Goal: Information Seeking & Learning: Learn about a topic

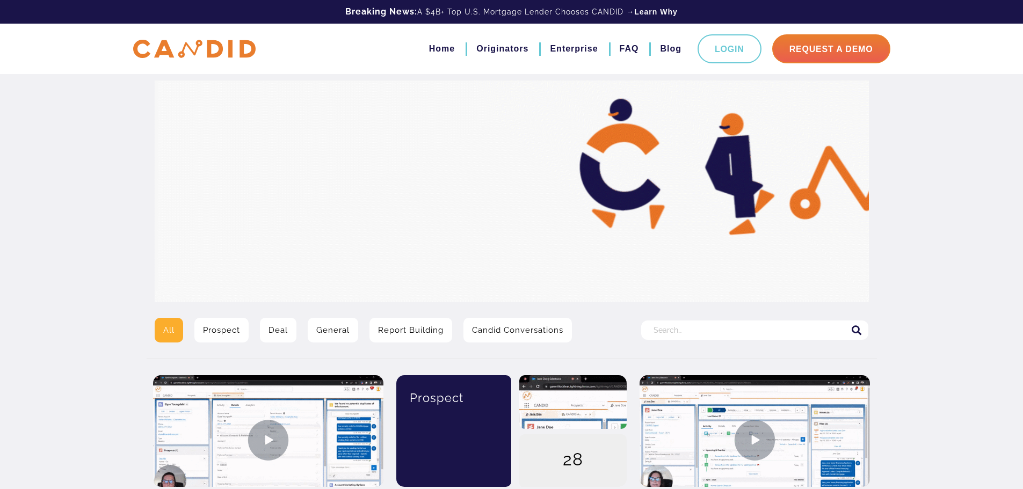
click at [687, 333] on input "Search for:" at bounding box center [754, 330] width 227 height 19
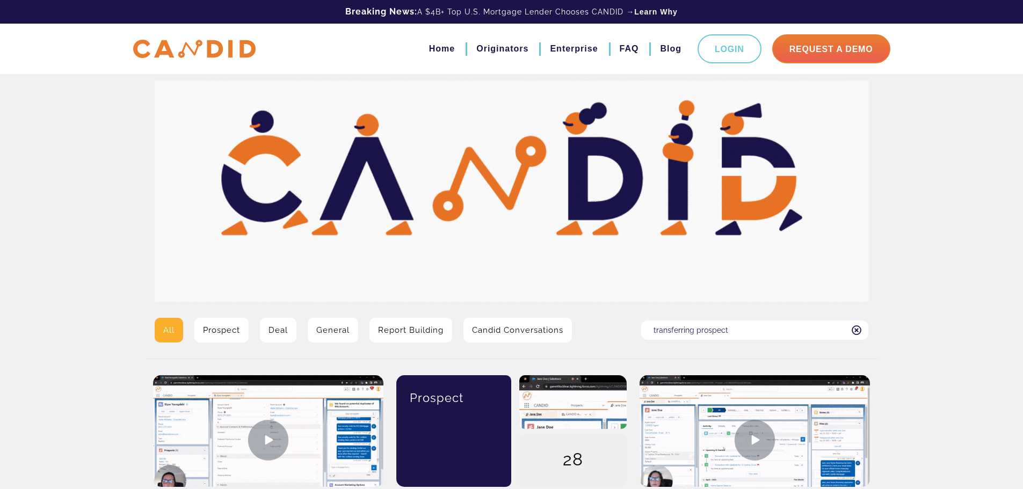
type input "transferring prospect"
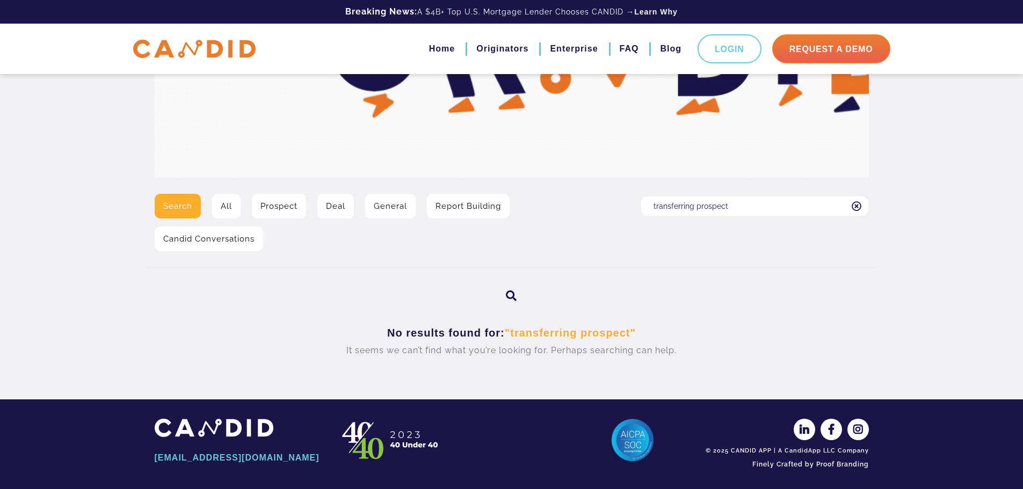
scroll to position [127, 0]
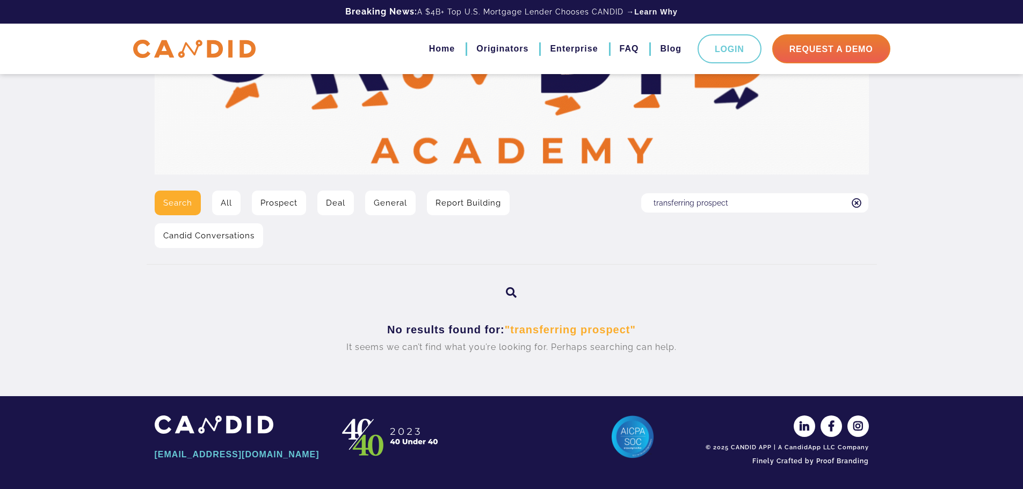
click at [717, 205] on input "transferring prospect" at bounding box center [754, 202] width 227 height 19
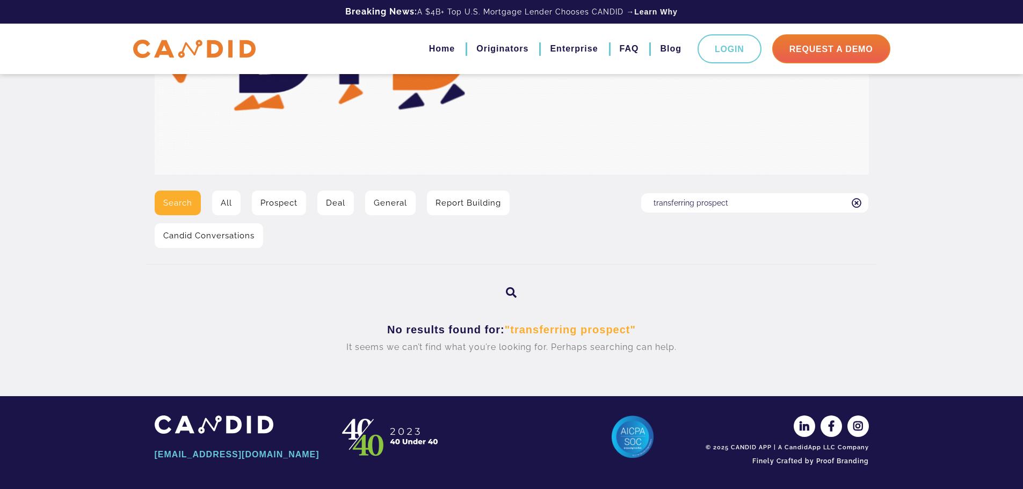
click at [717, 202] on input "transferring prospect" at bounding box center [754, 202] width 227 height 19
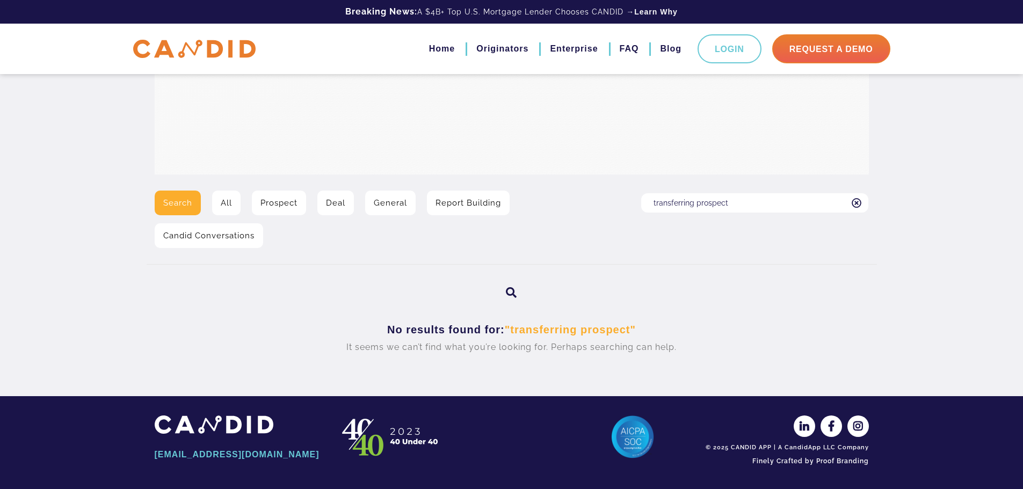
click at [717, 202] on input "transferring prospect" at bounding box center [754, 202] width 227 height 19
type input "transferring"
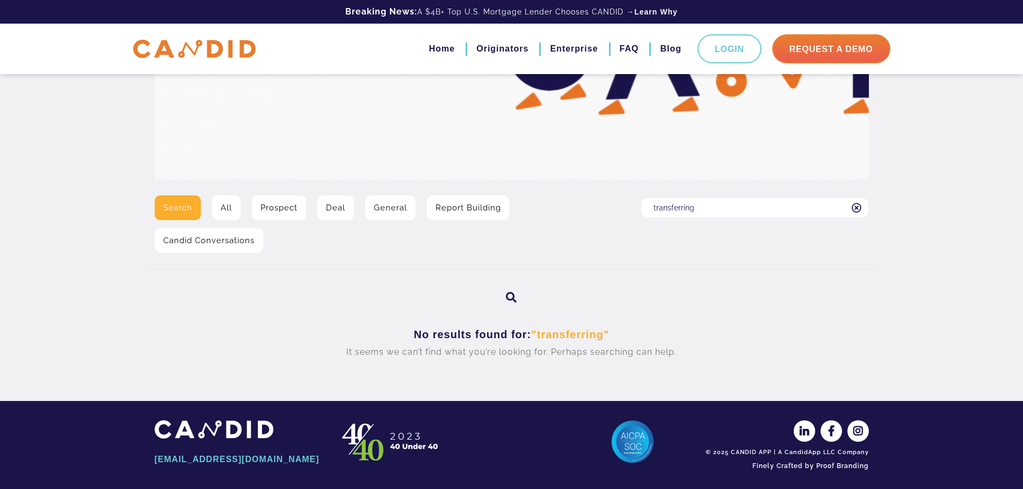
scroll to position [127, 0]
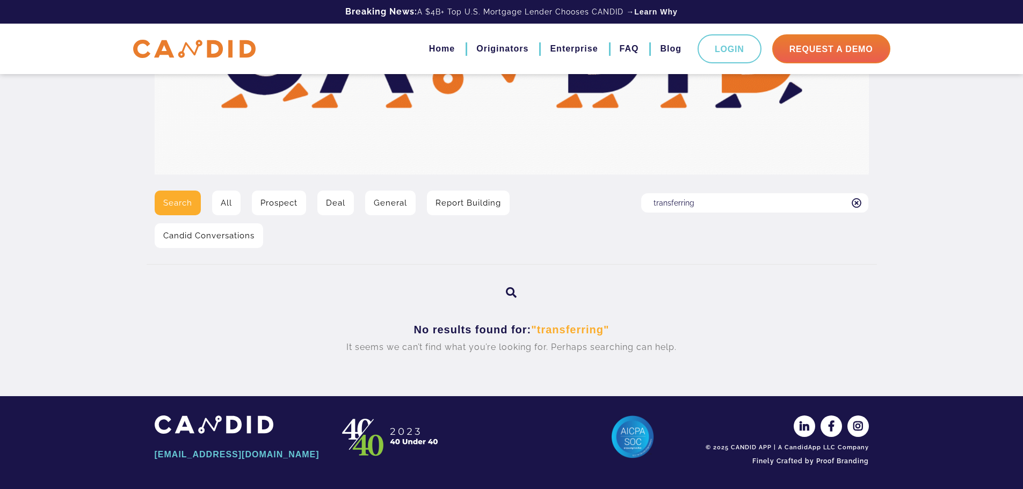
click at [271, 206] on link "Prospect" at bounding box center [279, 203] width 54 height 25
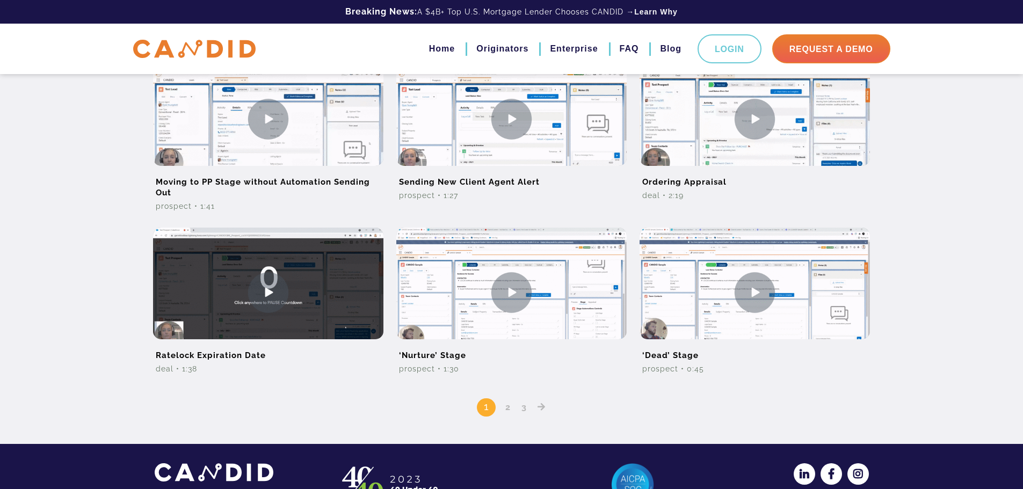
scroll to position [694, 0]
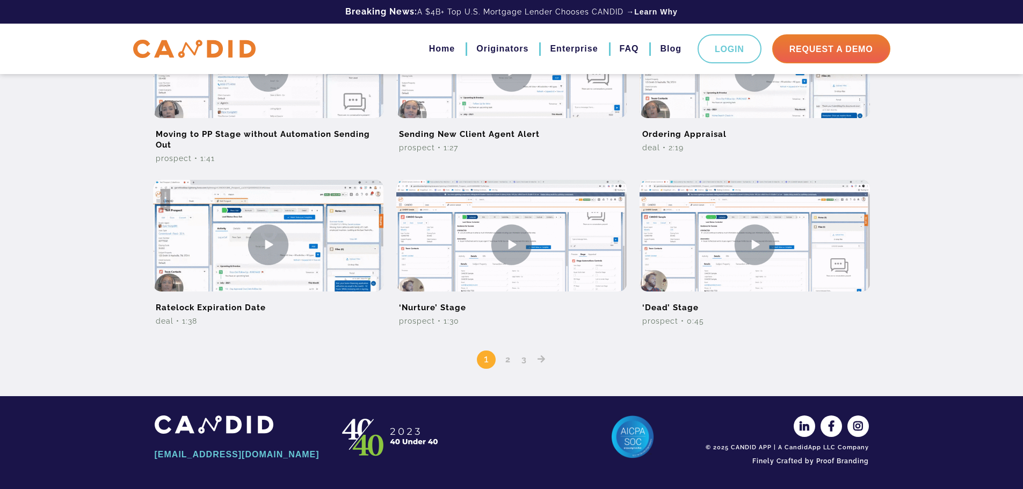
click at [501, 359] on link "2" at bounding box center [507, 359] width 13 height 10
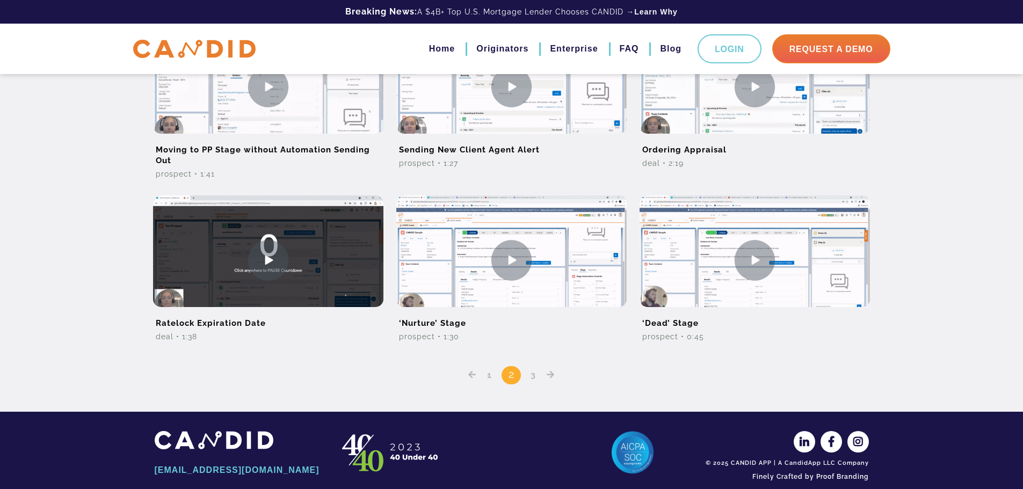
scroll to position [680, 0]
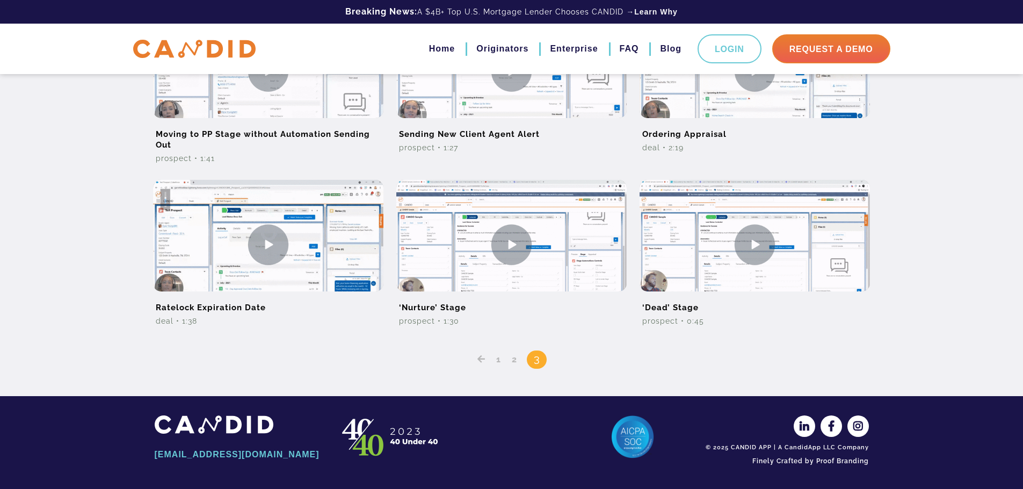
click at [498, 363] on link "1" at bounding box center [498, 359] width 12 height 10
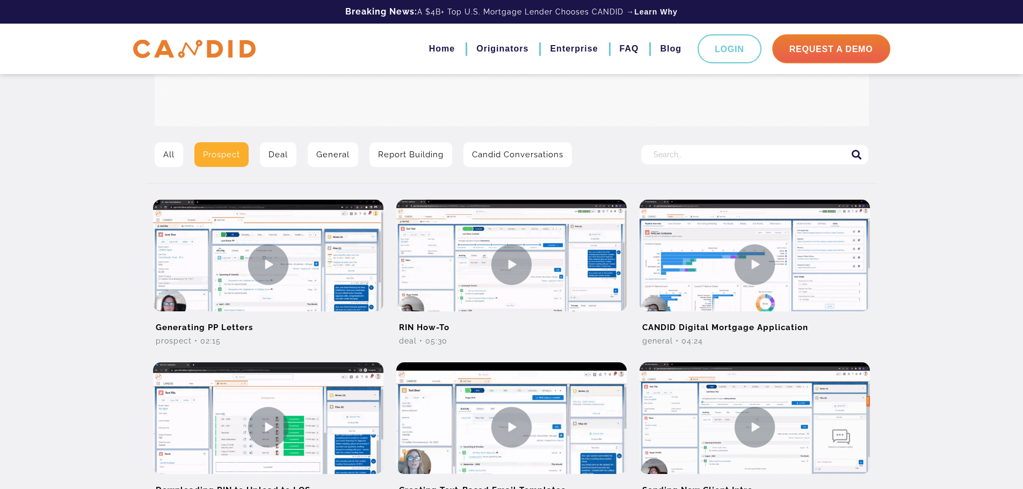
scroll to position [179, 0]
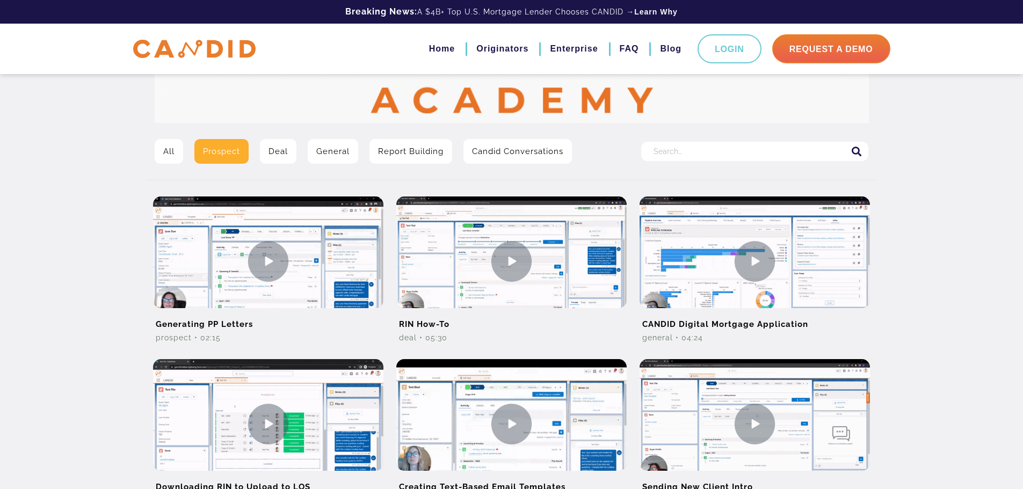
click at [327, 153] on link "General" at bounding box center [333, 151] width 50 height 25
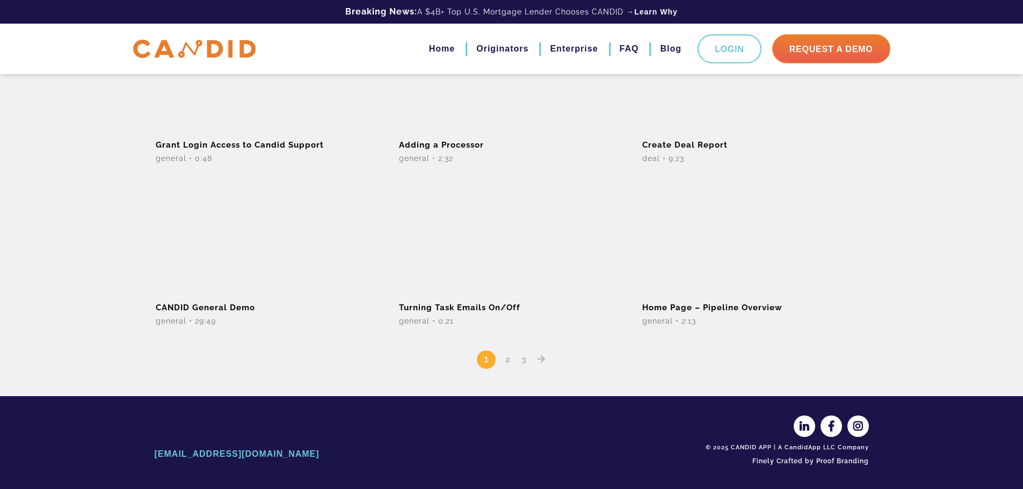
scroll to position [644, 0]
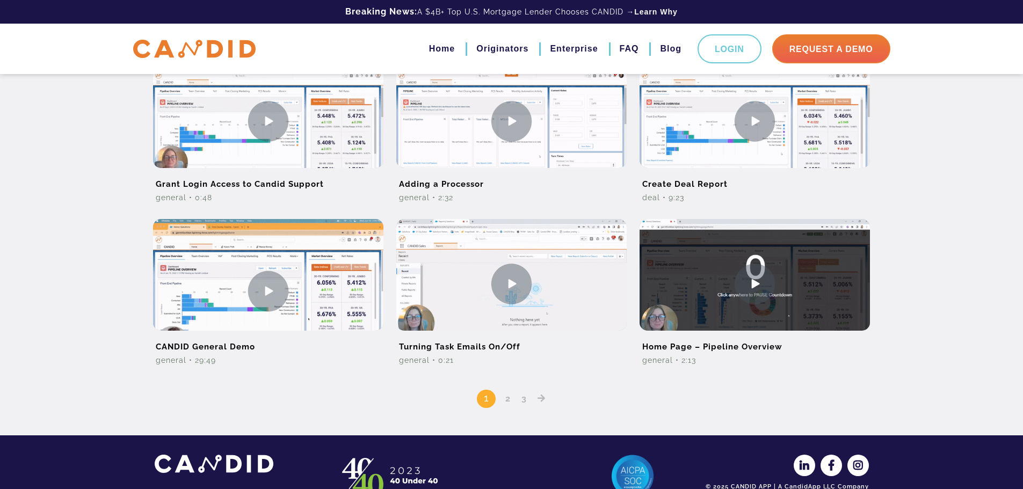
click at [542, 402] on icon "Posts pagination" at bounding box center [541, 398] width 8 height 9
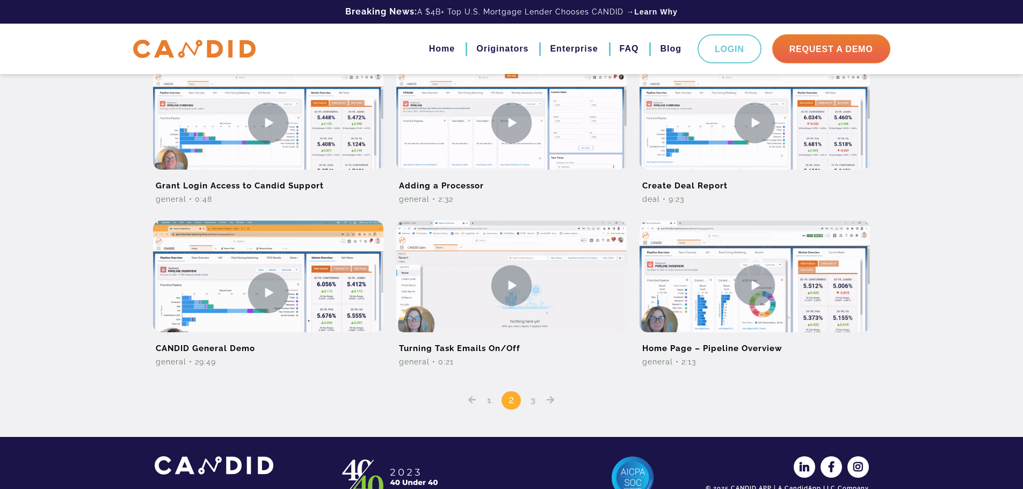
scroll to position [647, 0]
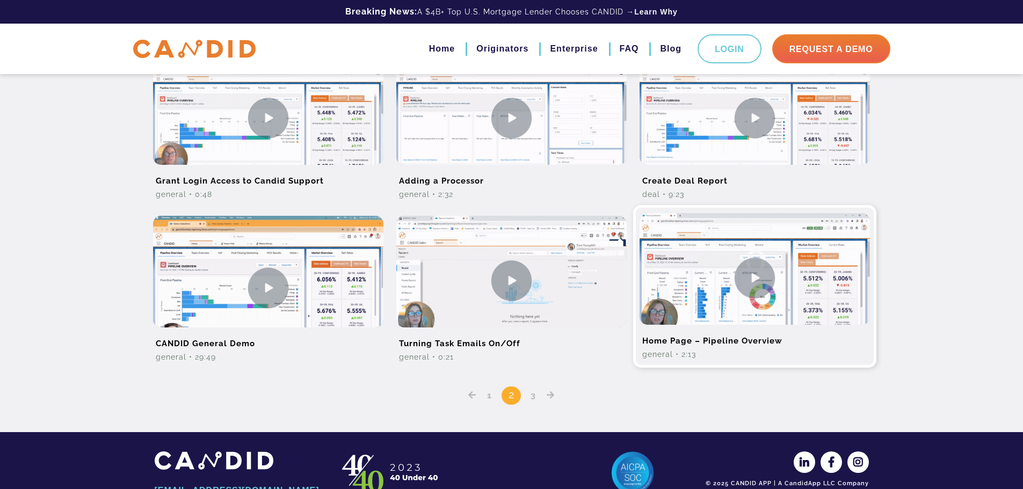
click at [760, 281] on img at bounding box center [754, 277] width 230 height 129
